Goal: Task Accomplishment & Management: Use online tool/utility

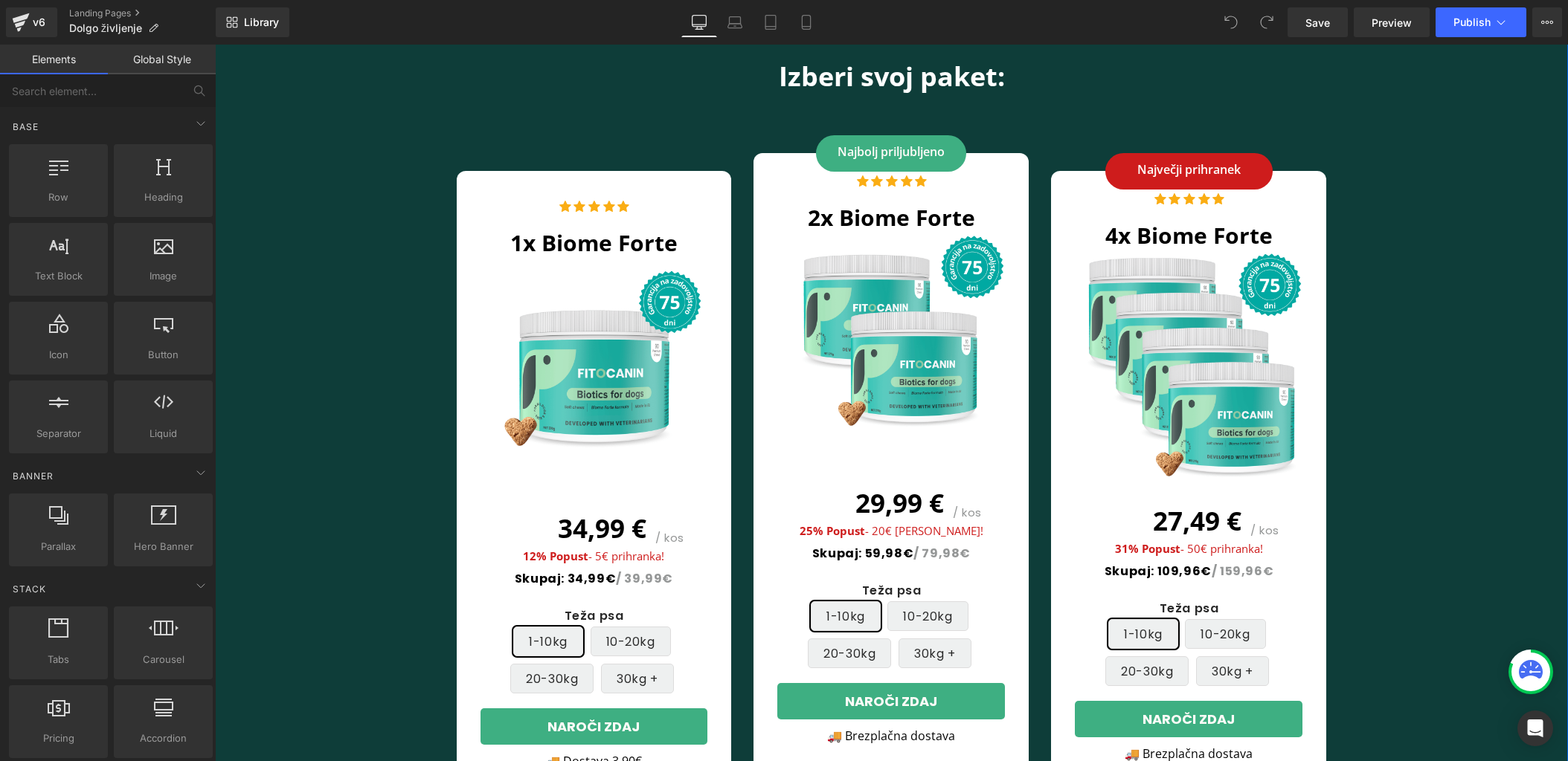
scroll to position [6918, 0]
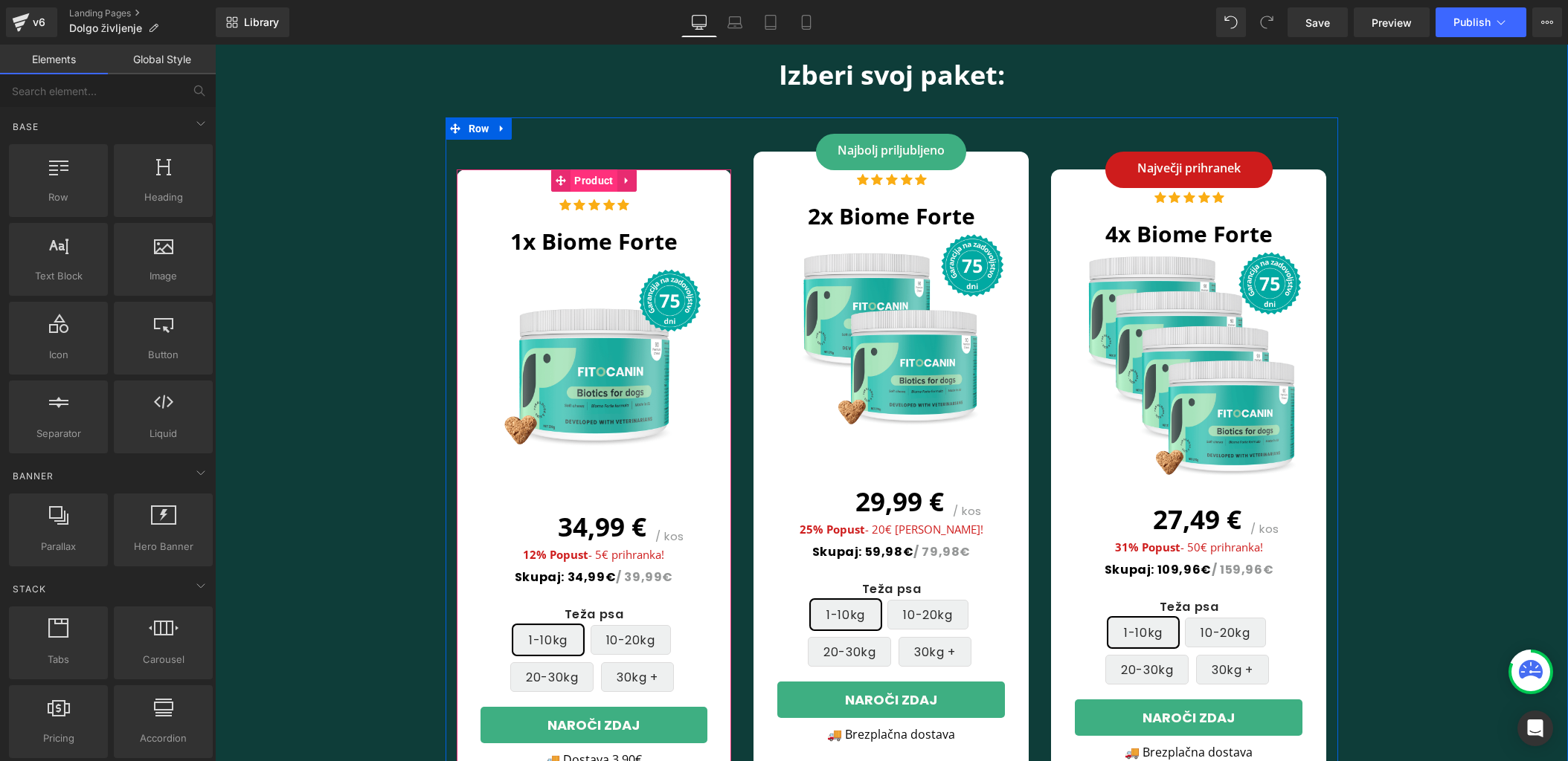
click at [597, 169] on span "Product" at bounding box center [593, 180] width 46 height 22
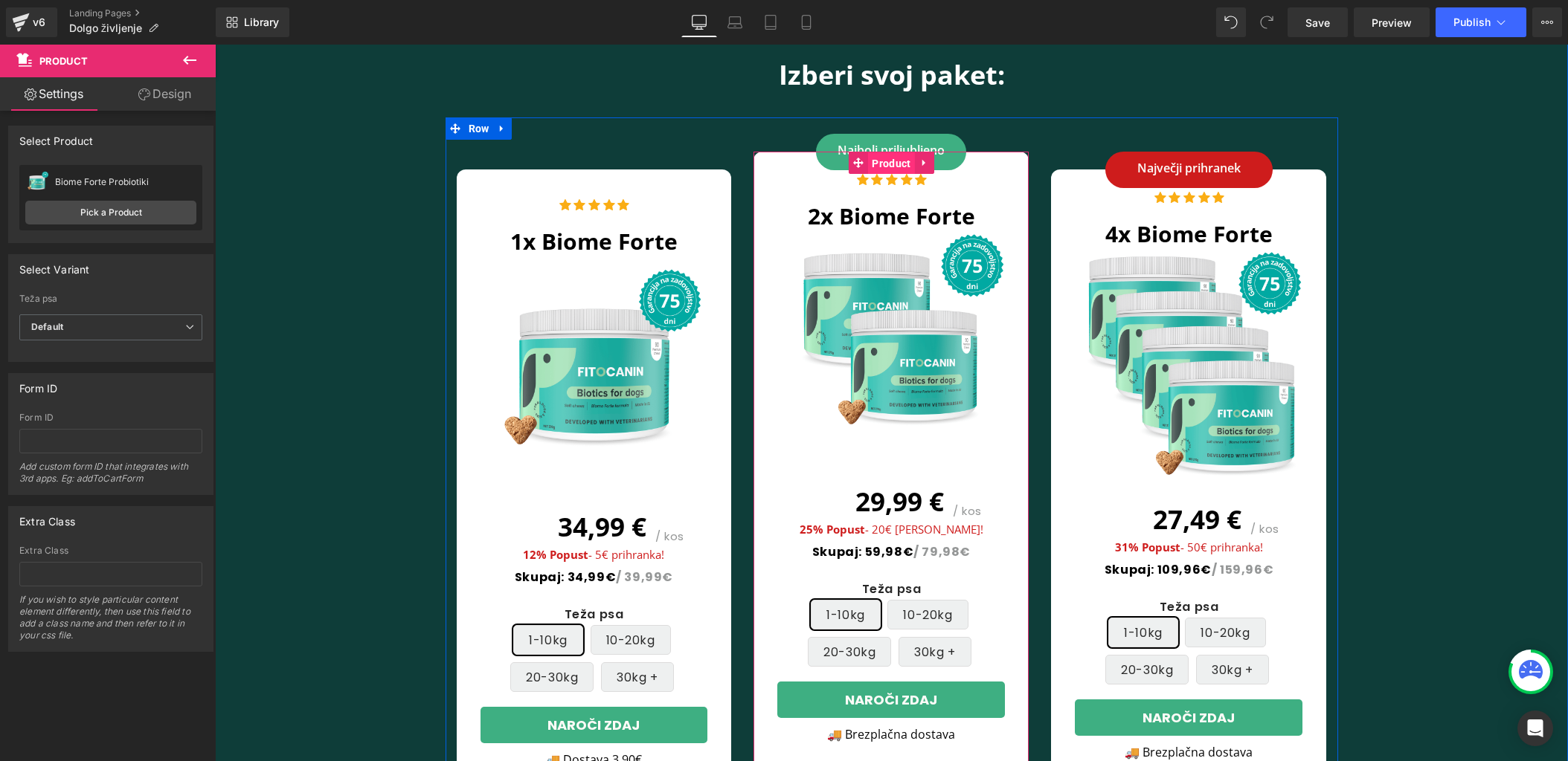
click at [876, 153] on span "Product" at bounding box center [891, 163] width 46 height 22
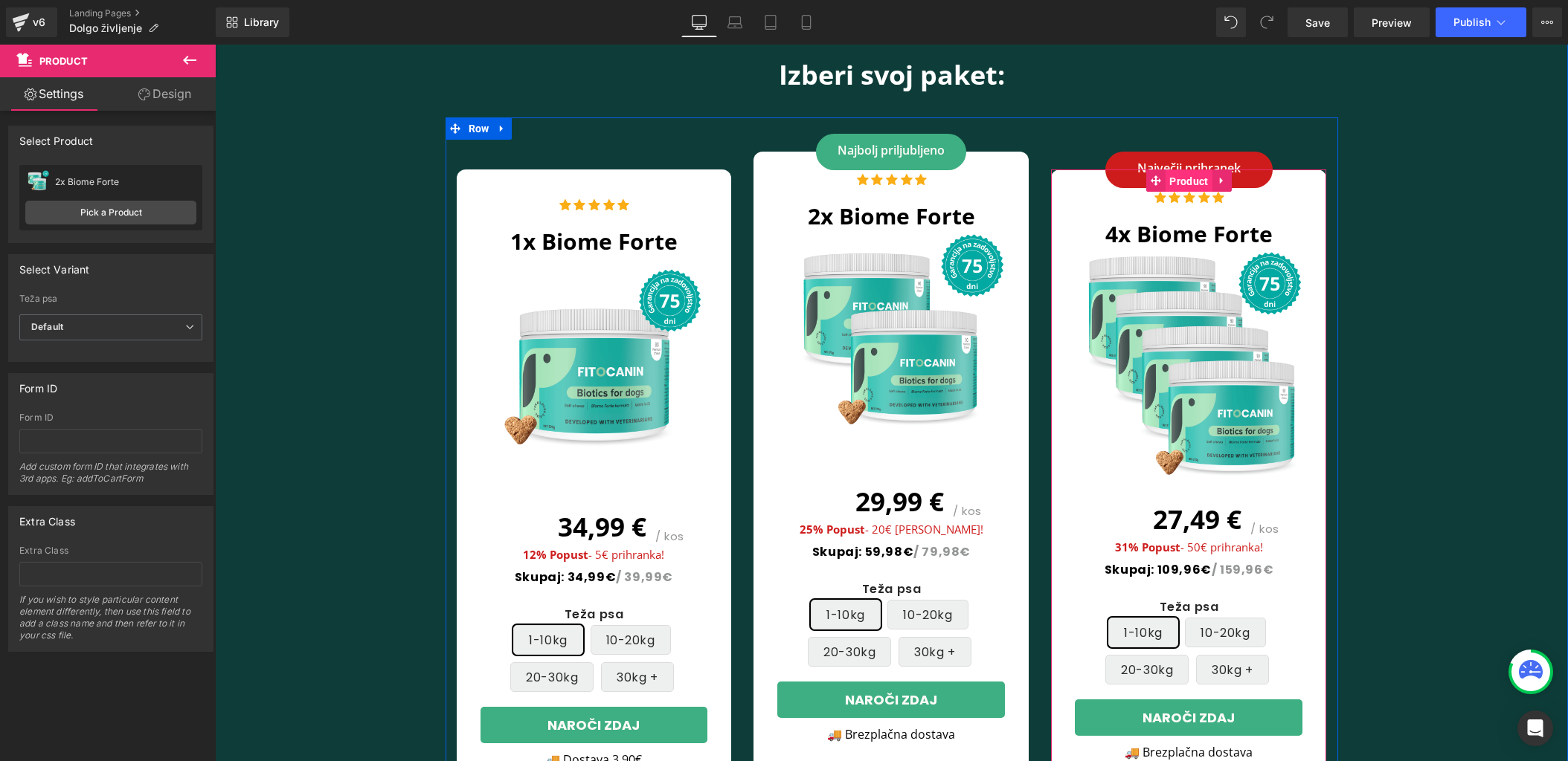
click at [1185, 170] on span "Product" at bounding box center [1188, 181] width 46 height 22
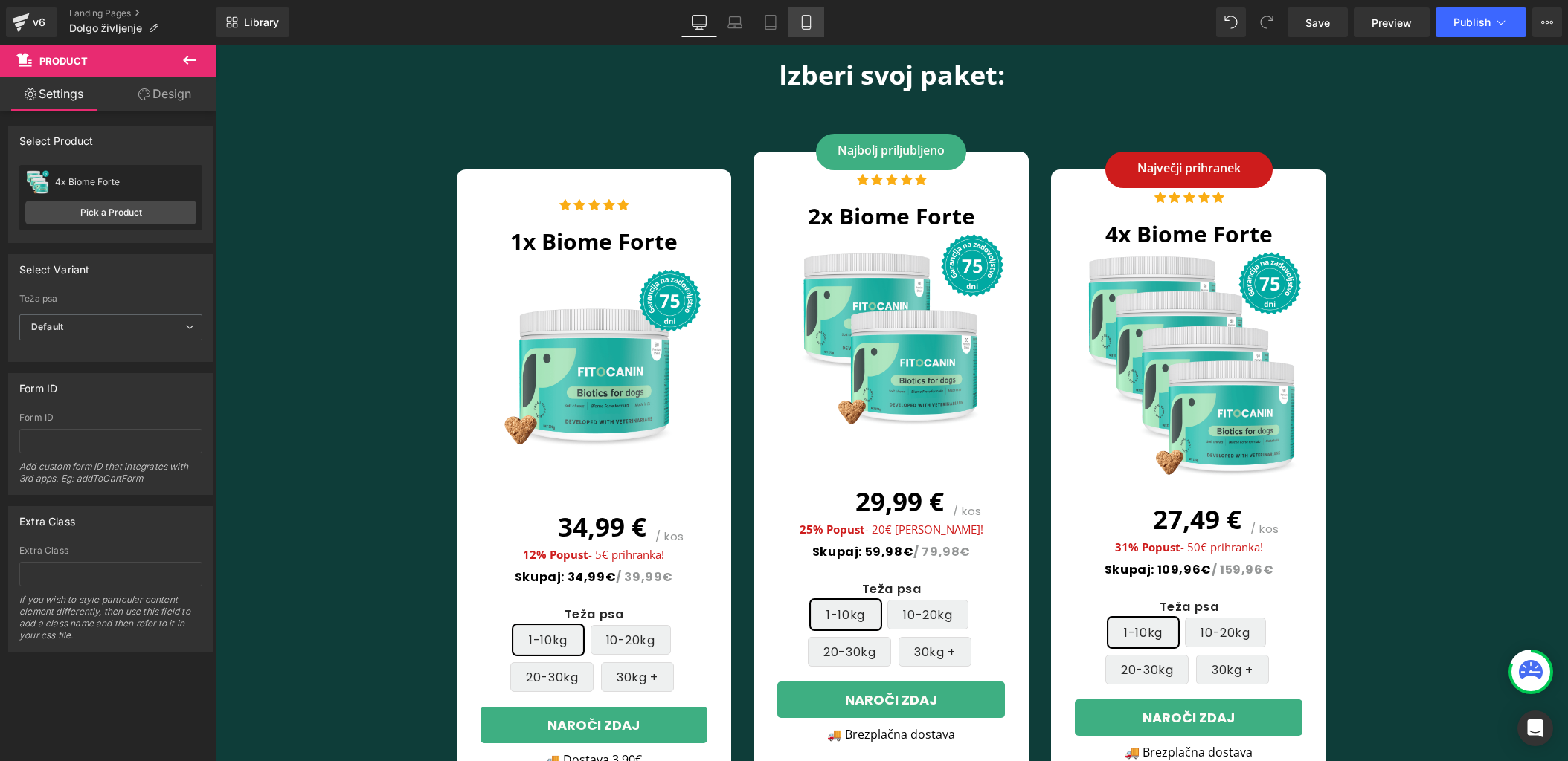
click at [801, 19] on icon at bounding box center [806, 22] width 15 height 15
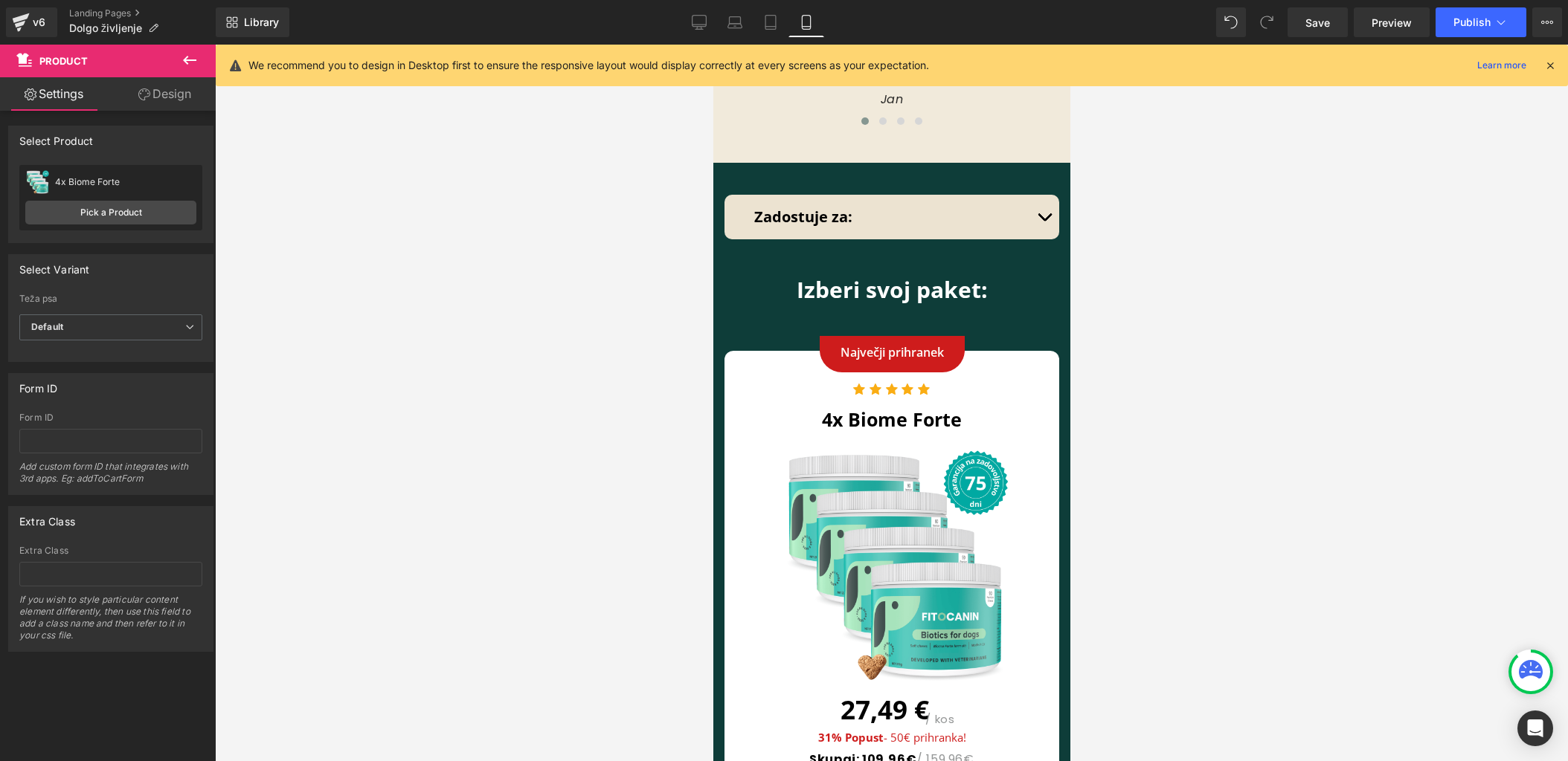
scroll to position [9740, 0]
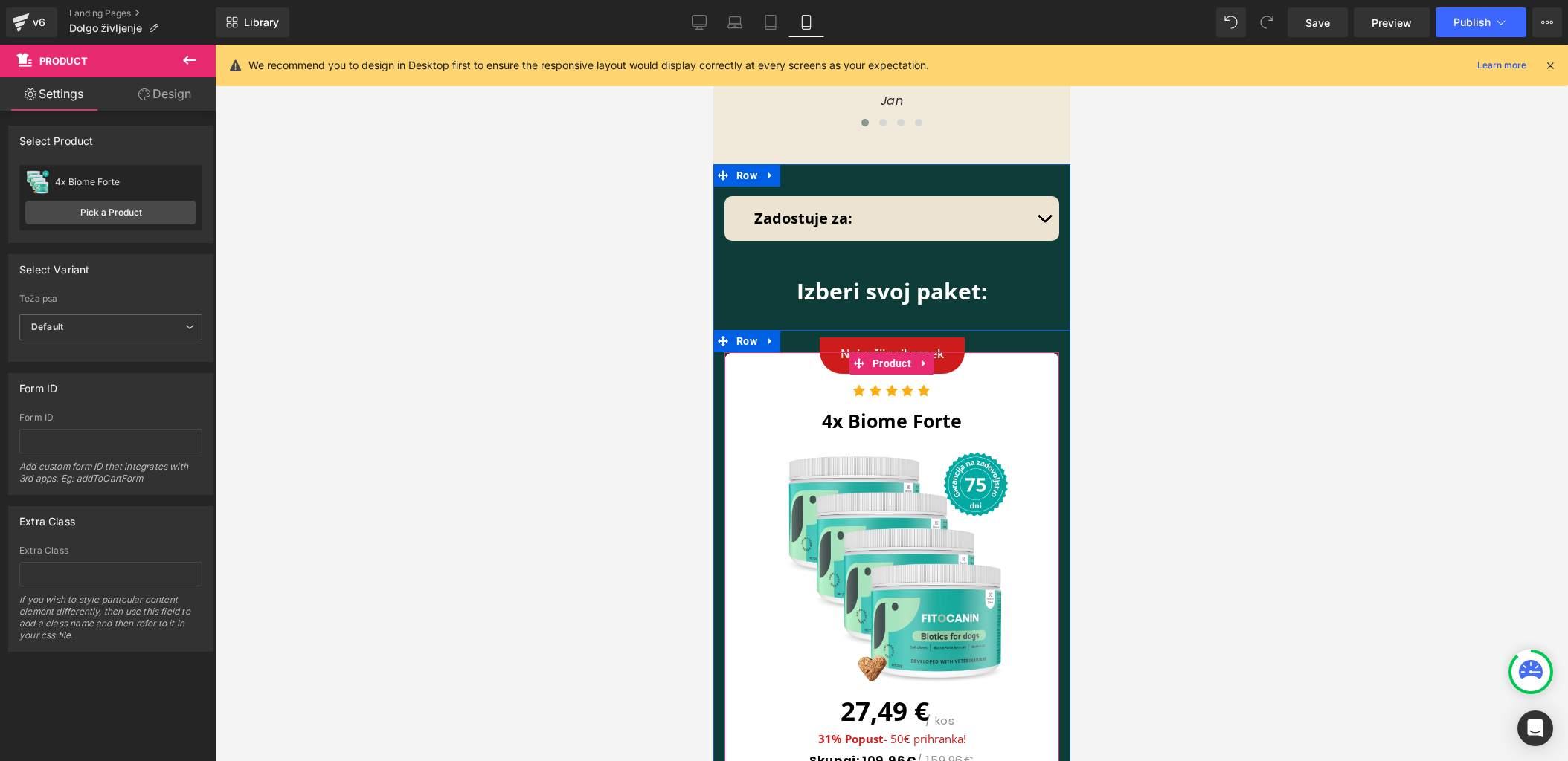
click at [893, 352] on span "Product" at bounding box center [891, 363] width 46 height 22
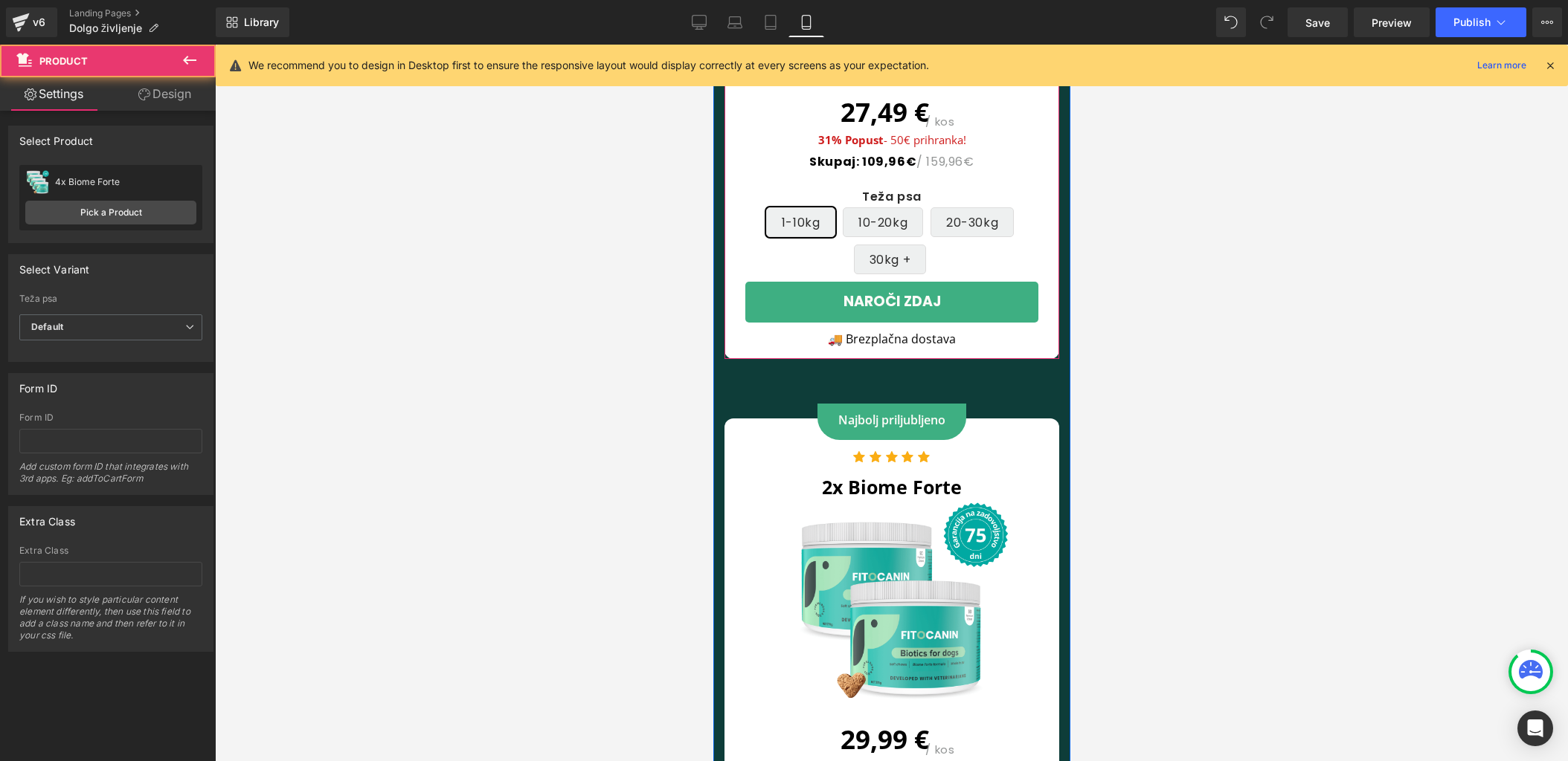
scroll to position [10529, 0]
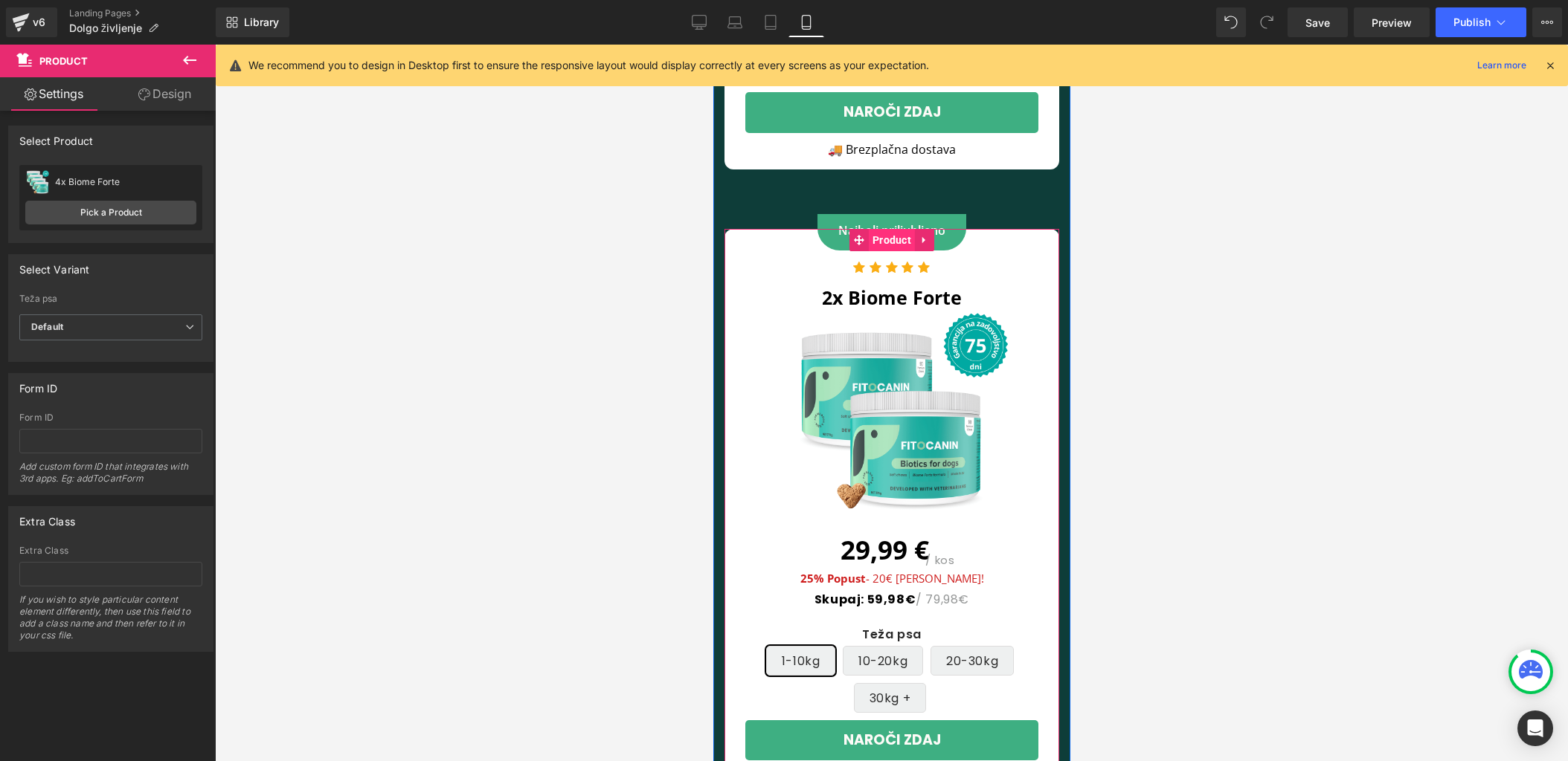
click at [888, 229] on span "Product" at bounding box center [891, 239] width 46 height 22
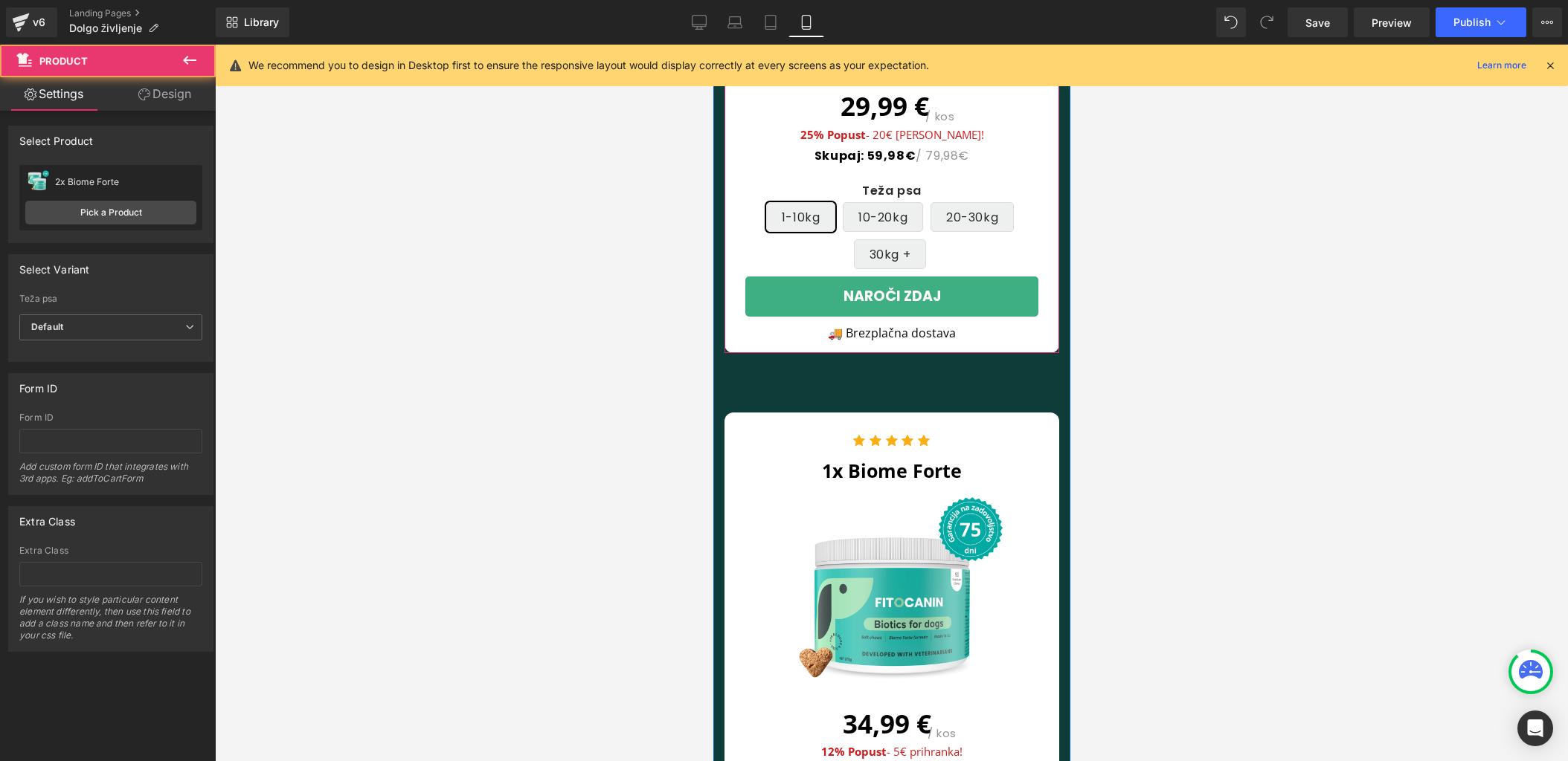
scroll to position [11096, 0]
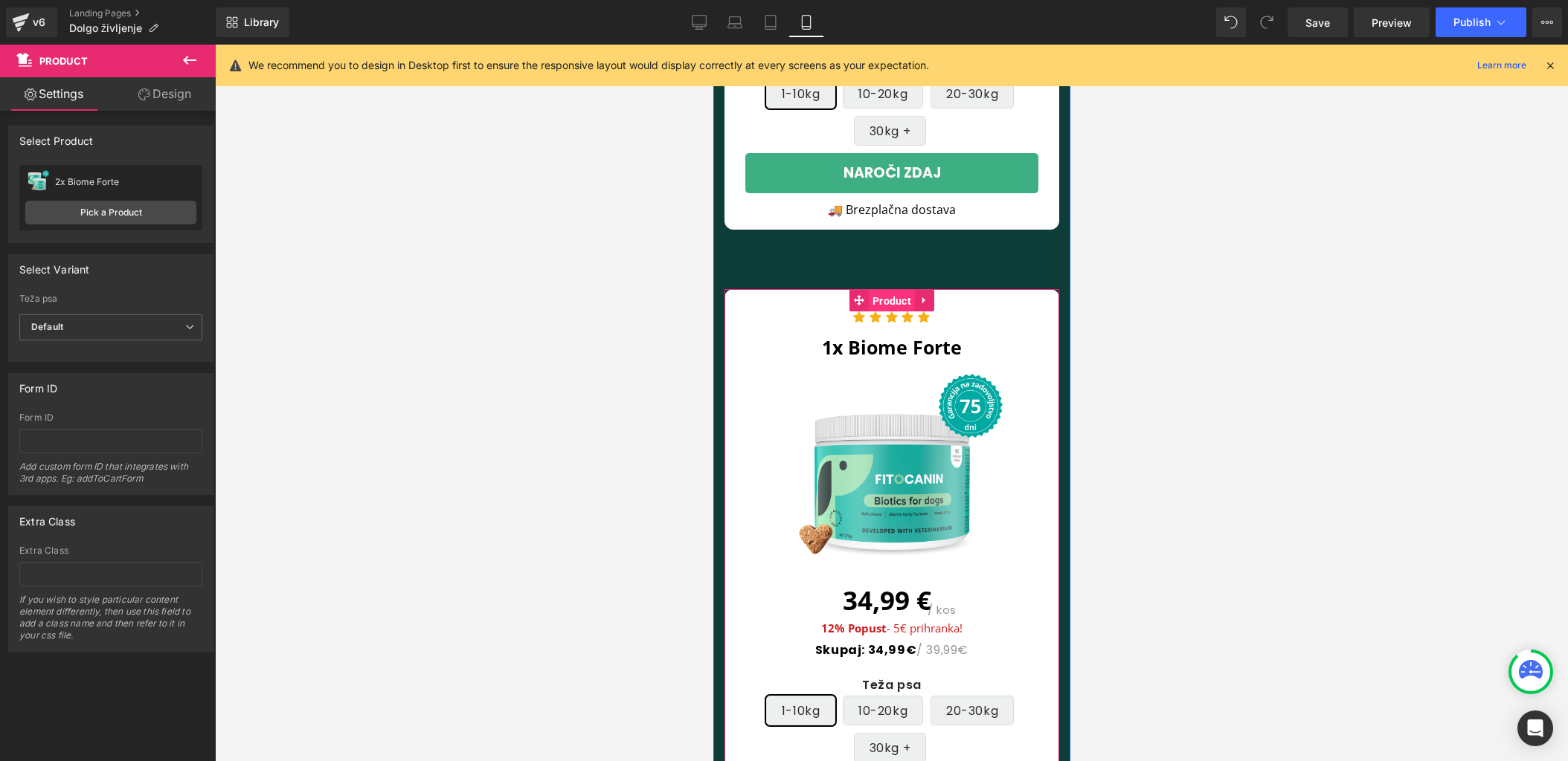
click at [898, 290] on span "Product" at bounding box center [891, 301] width 46 height 22
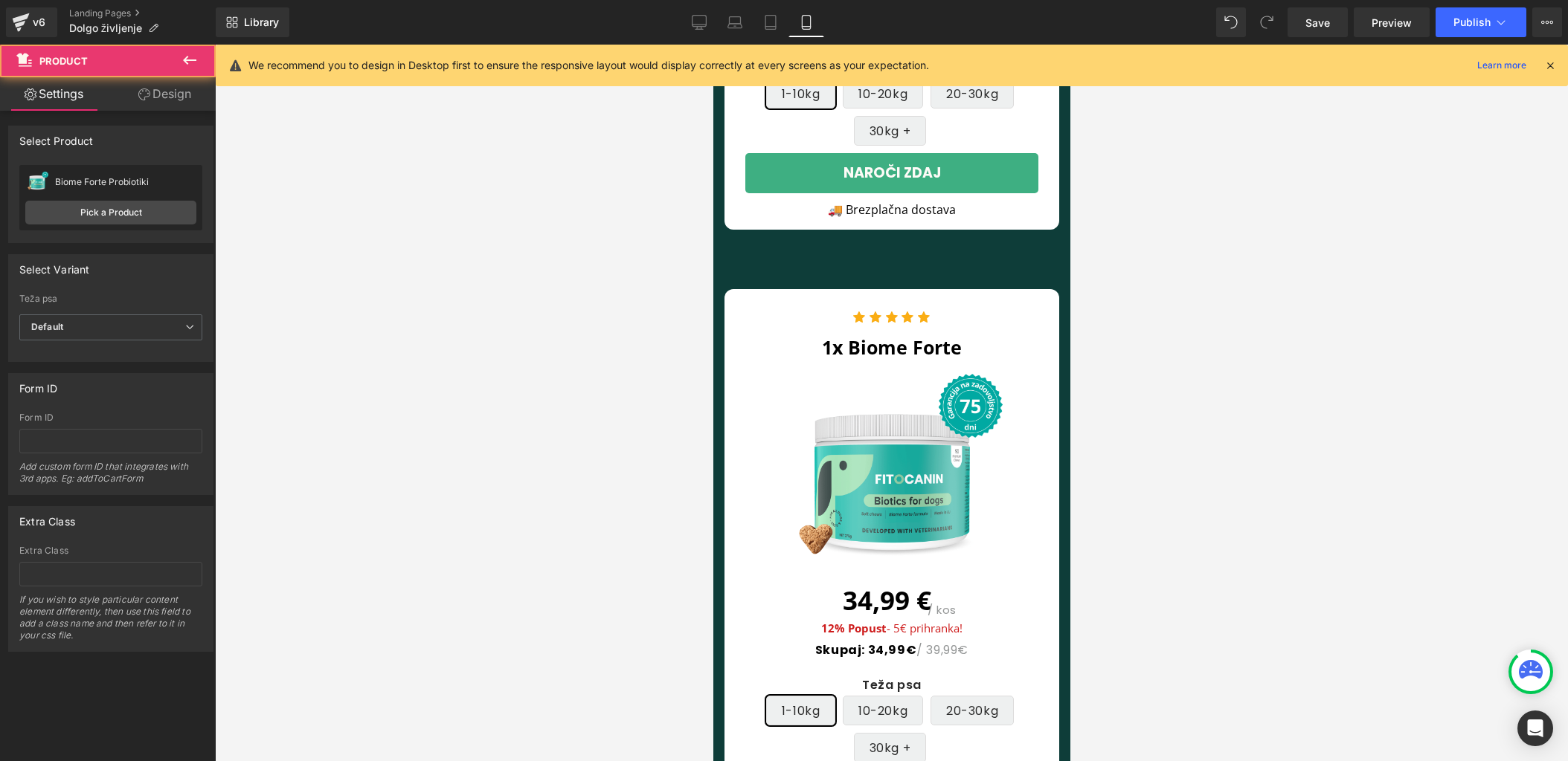
click at [1335, 289] on div at bounding box center [891, 402] width 1353 height 716
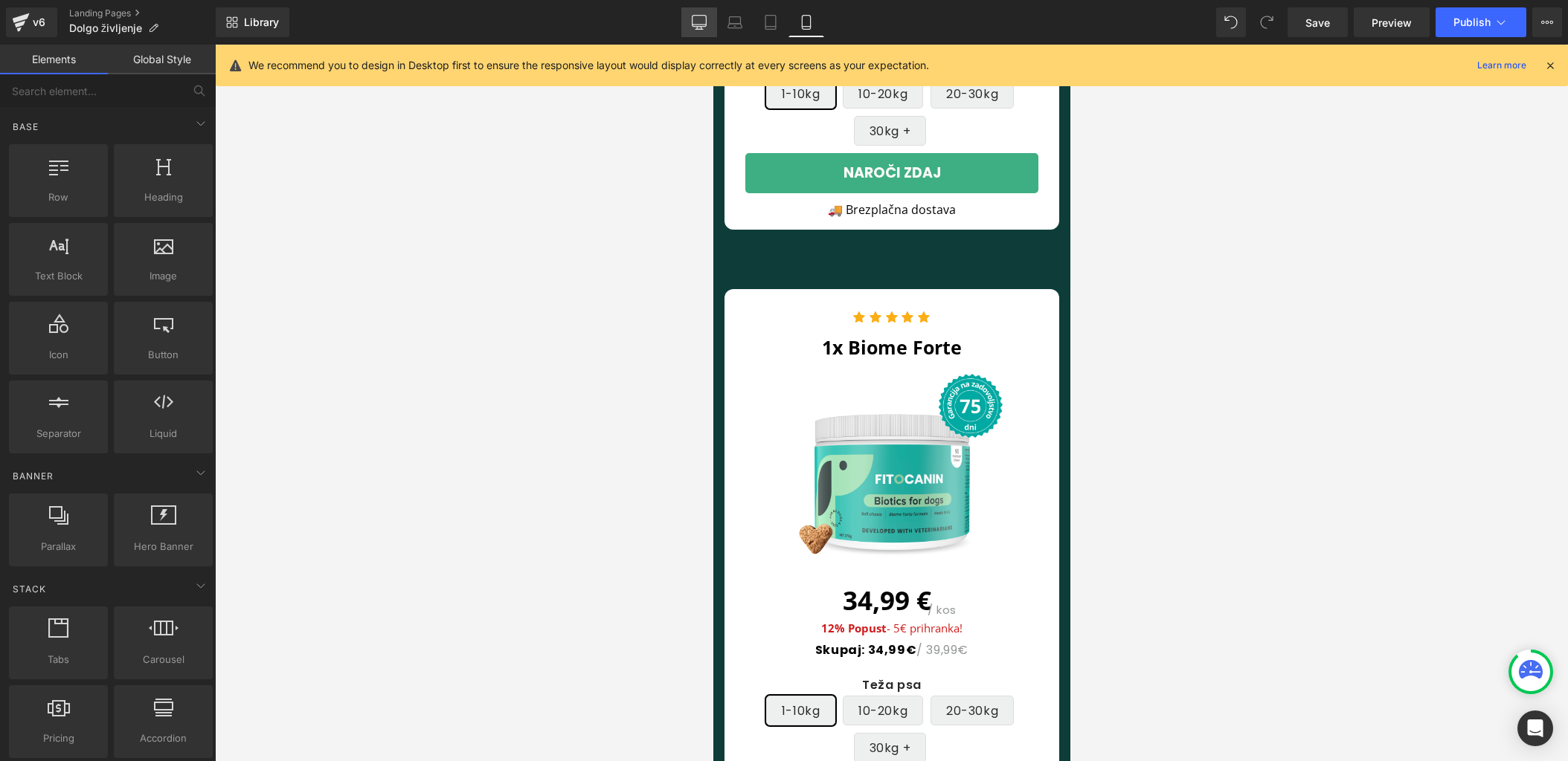
click at [695, 26] on icon at bounding box center [699, 21] width 14 height 11
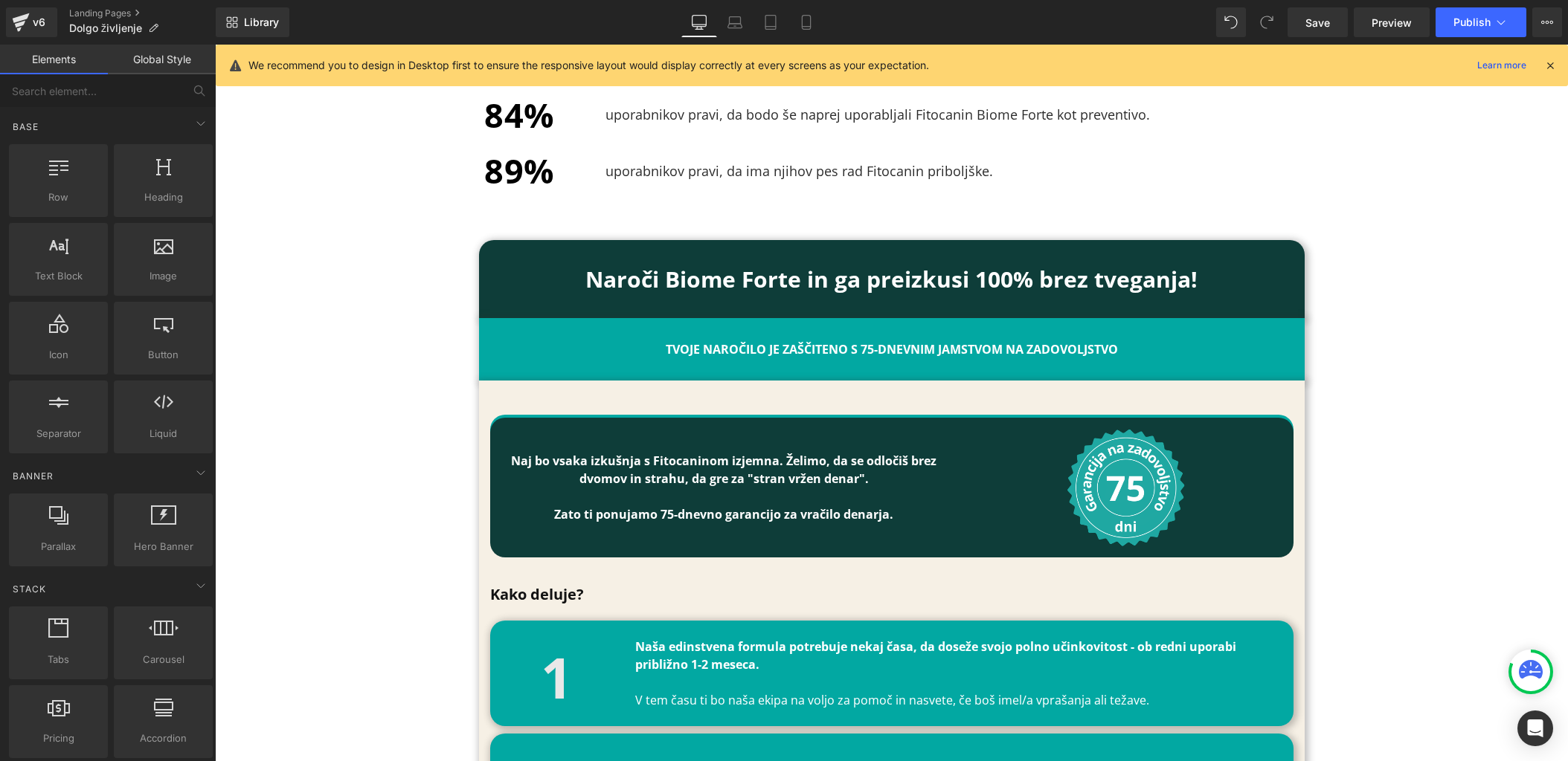
scroll to position [7788, 0]
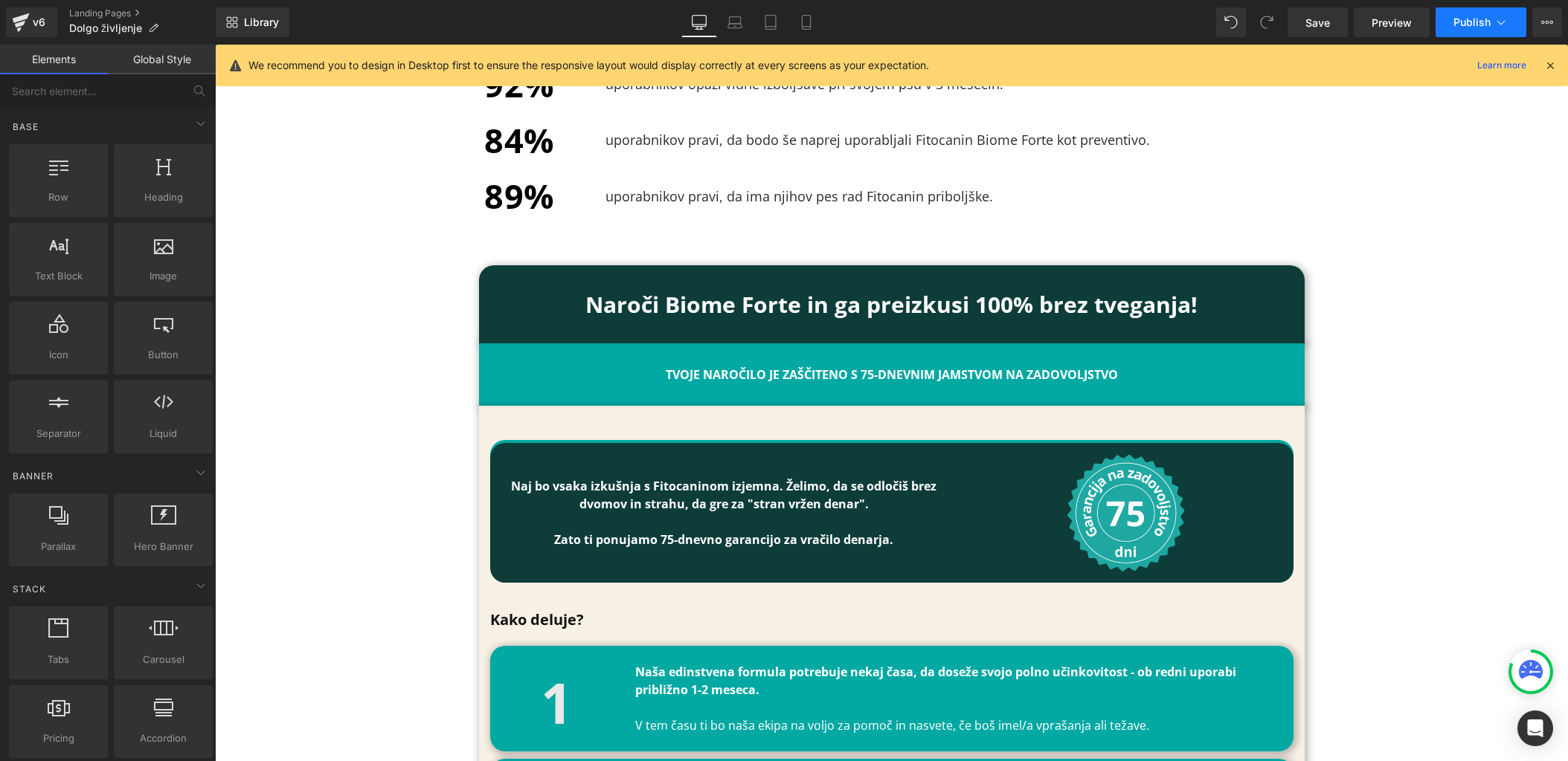
click at [1475, 25] on span "Publish" at bounding box center [1472, 23] width 37 height 12
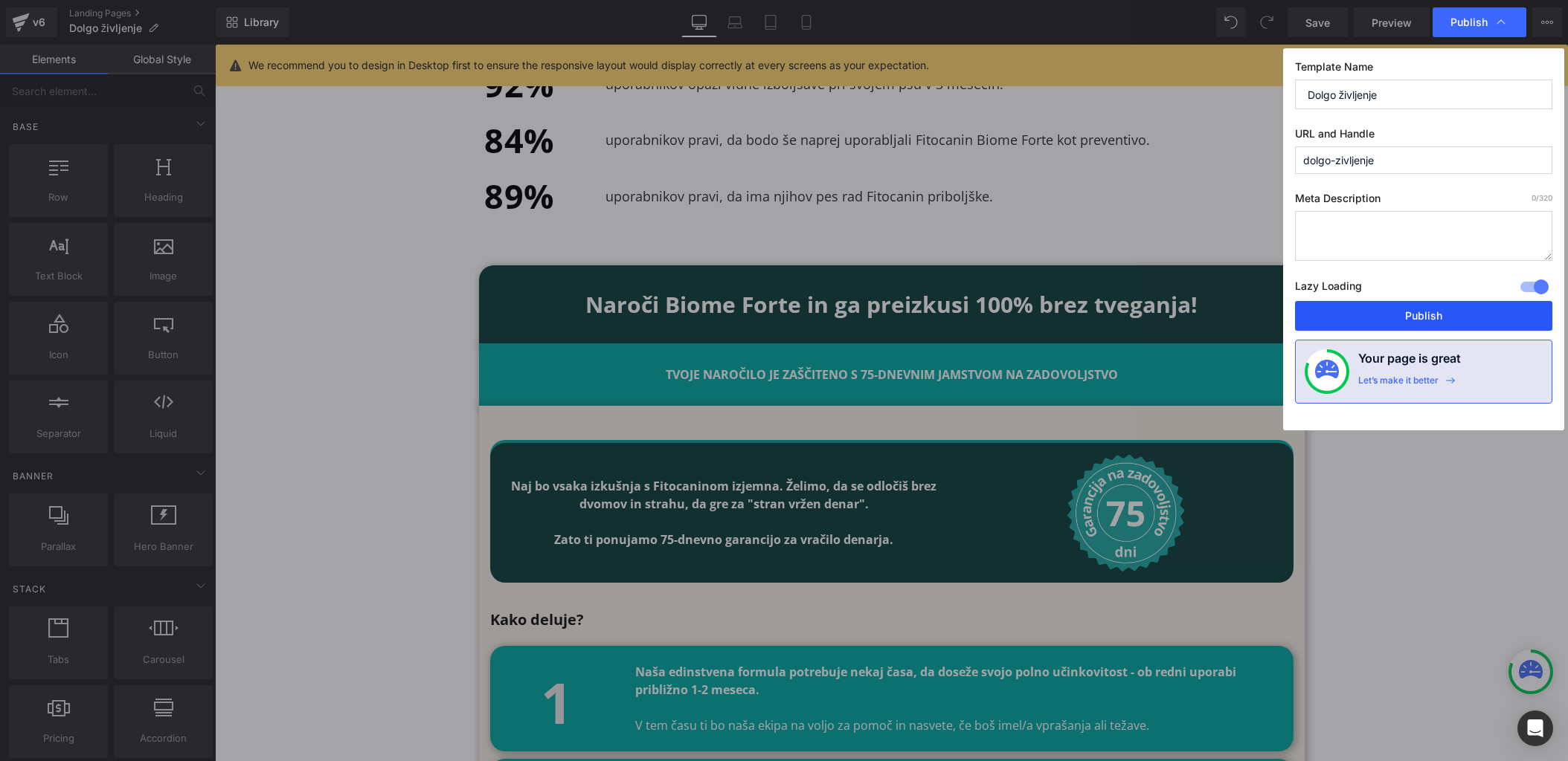
click at [1450, 316] on button "Publish" at bounding box center [1422, 316] width 257 height 30
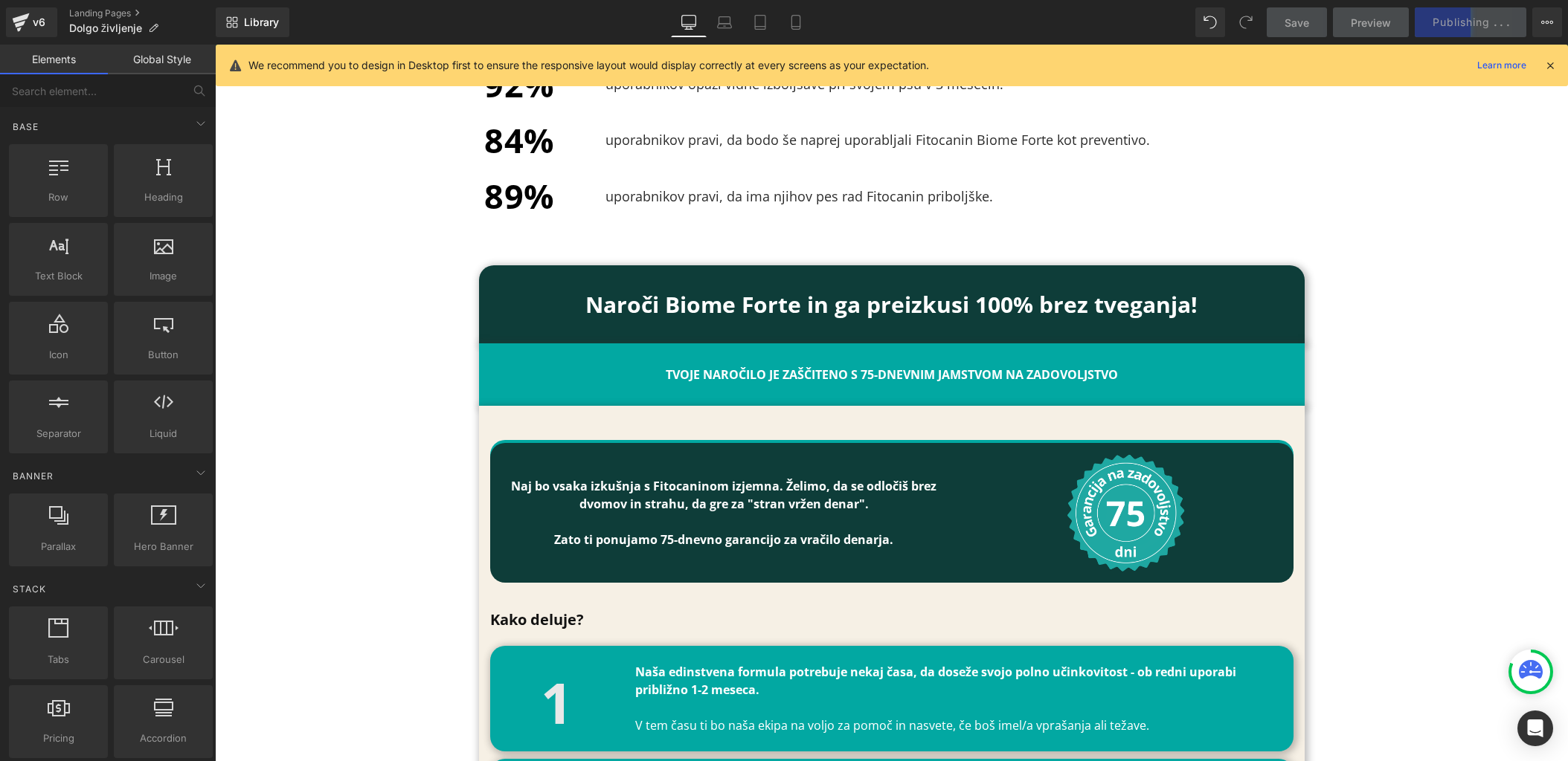
click at [1550, 62] on icon at bounding box center [1550, 65] width 13 height 13
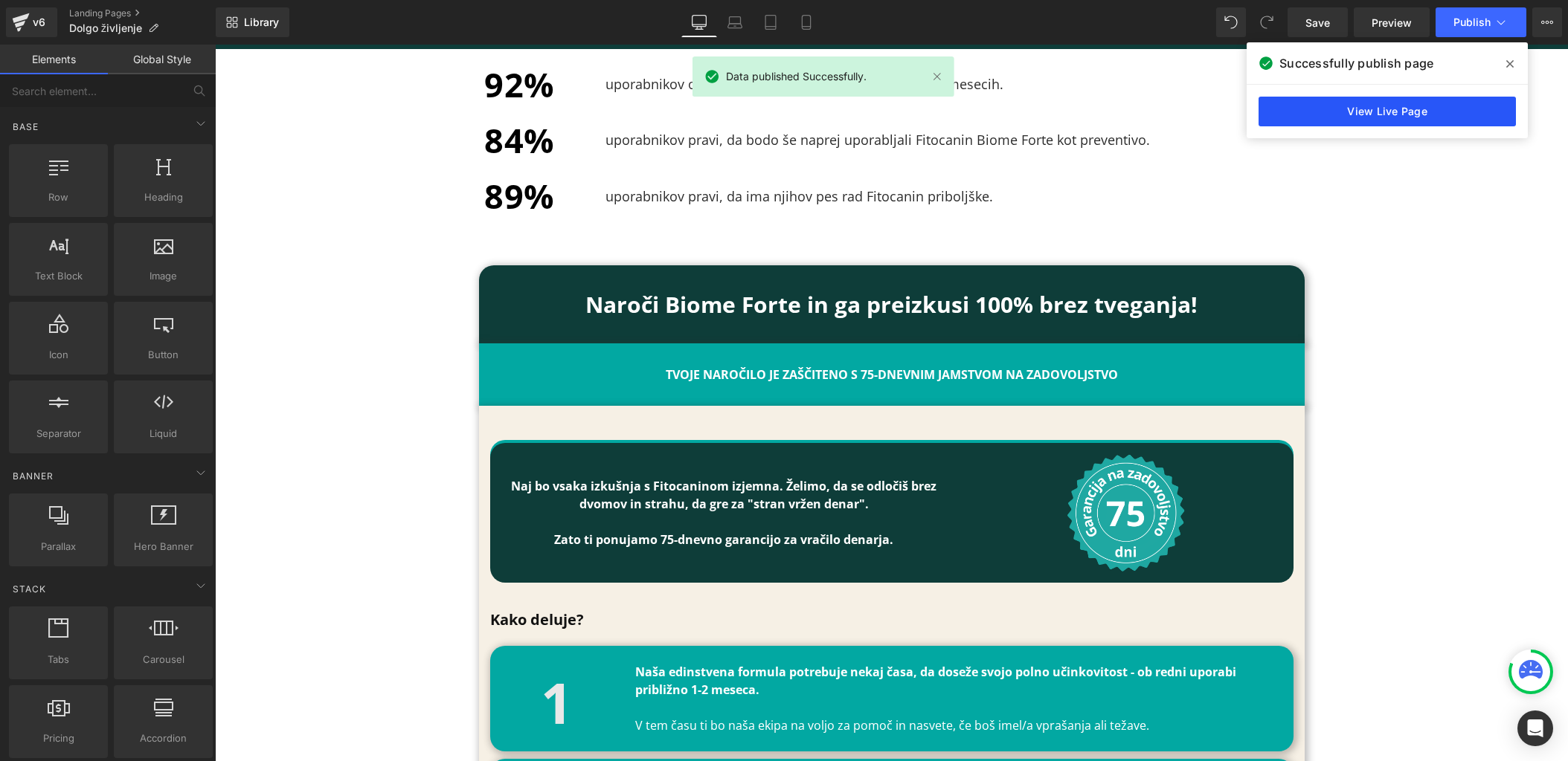
click at [1463, 96] on link "View Live Page" at bounding box center [1386, 111] width 257 height 30
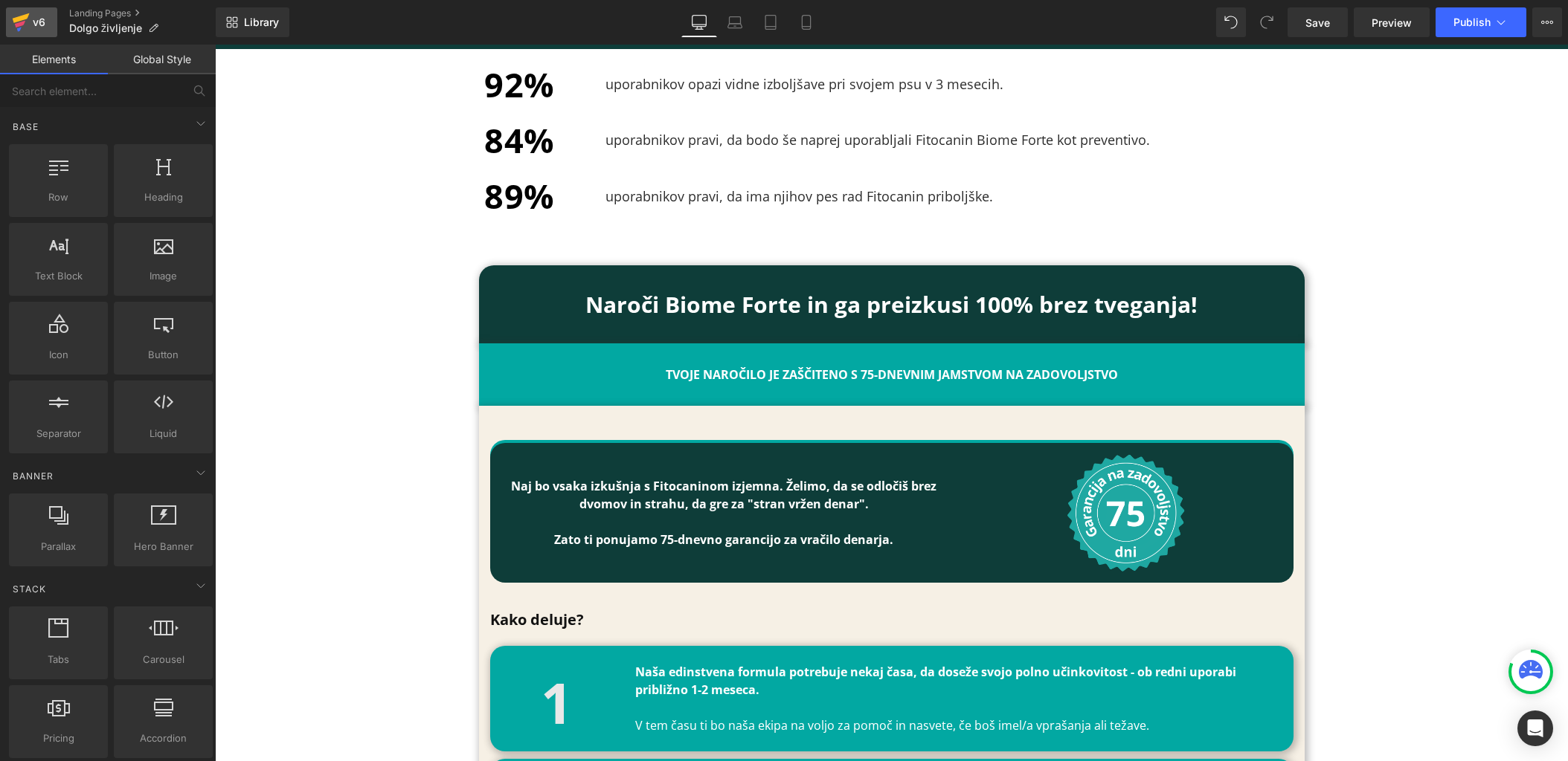
click at [25, 17] on icon at bounding box center [21, 18] width 18 height 10
